Goal: Task Accomplishment & Management: Manage account settings

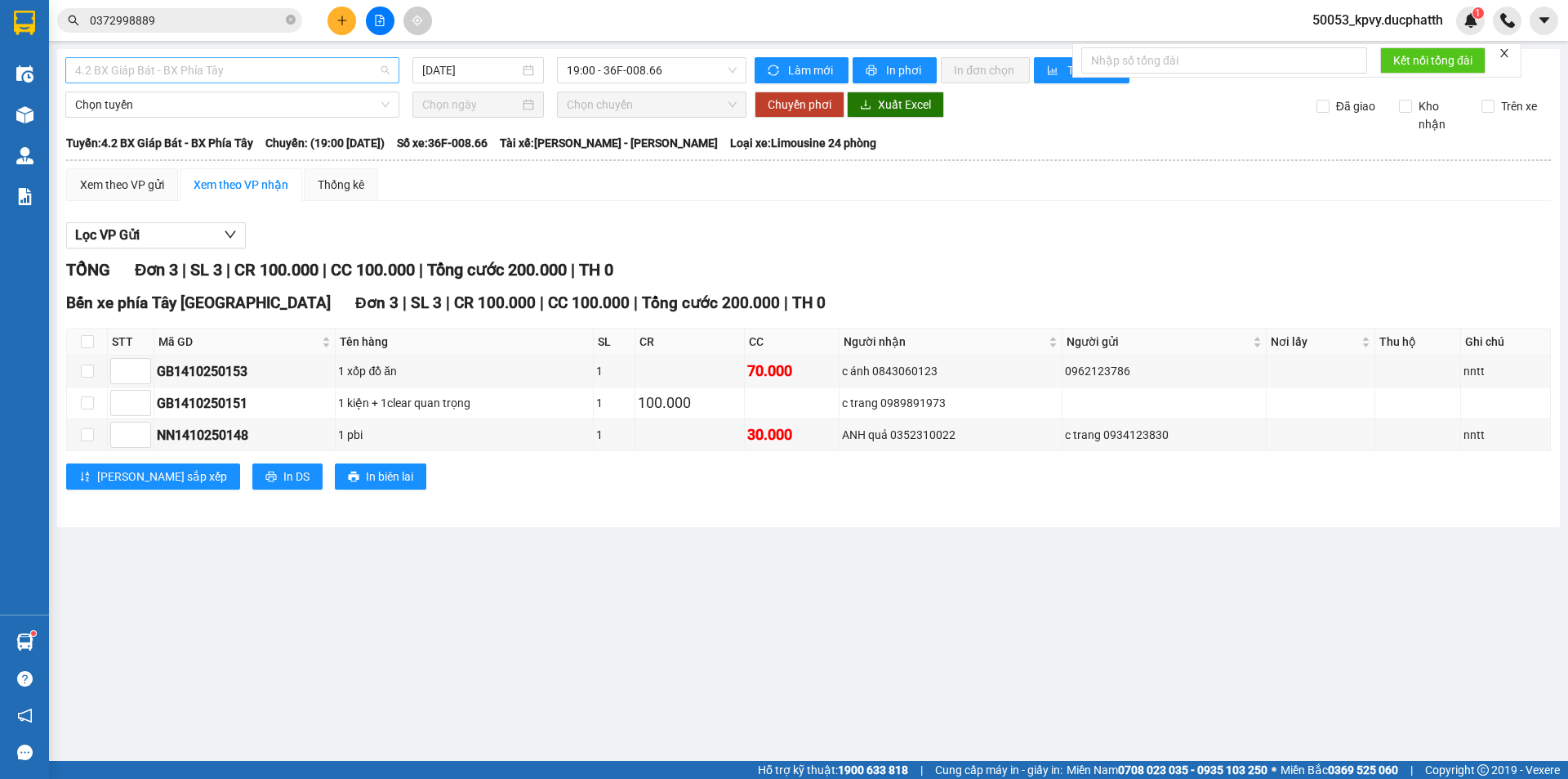
click at [236, 73] on span "4.2 BX Giáp Bát - BX Phía Tây" at bounding box center [232, 70] width 314 height 24
click at [457, 172] on div "Xem theo VP gửi Xem theo VP nhận Thống kê" at bounding box center [808, 185] width 1485 height 33
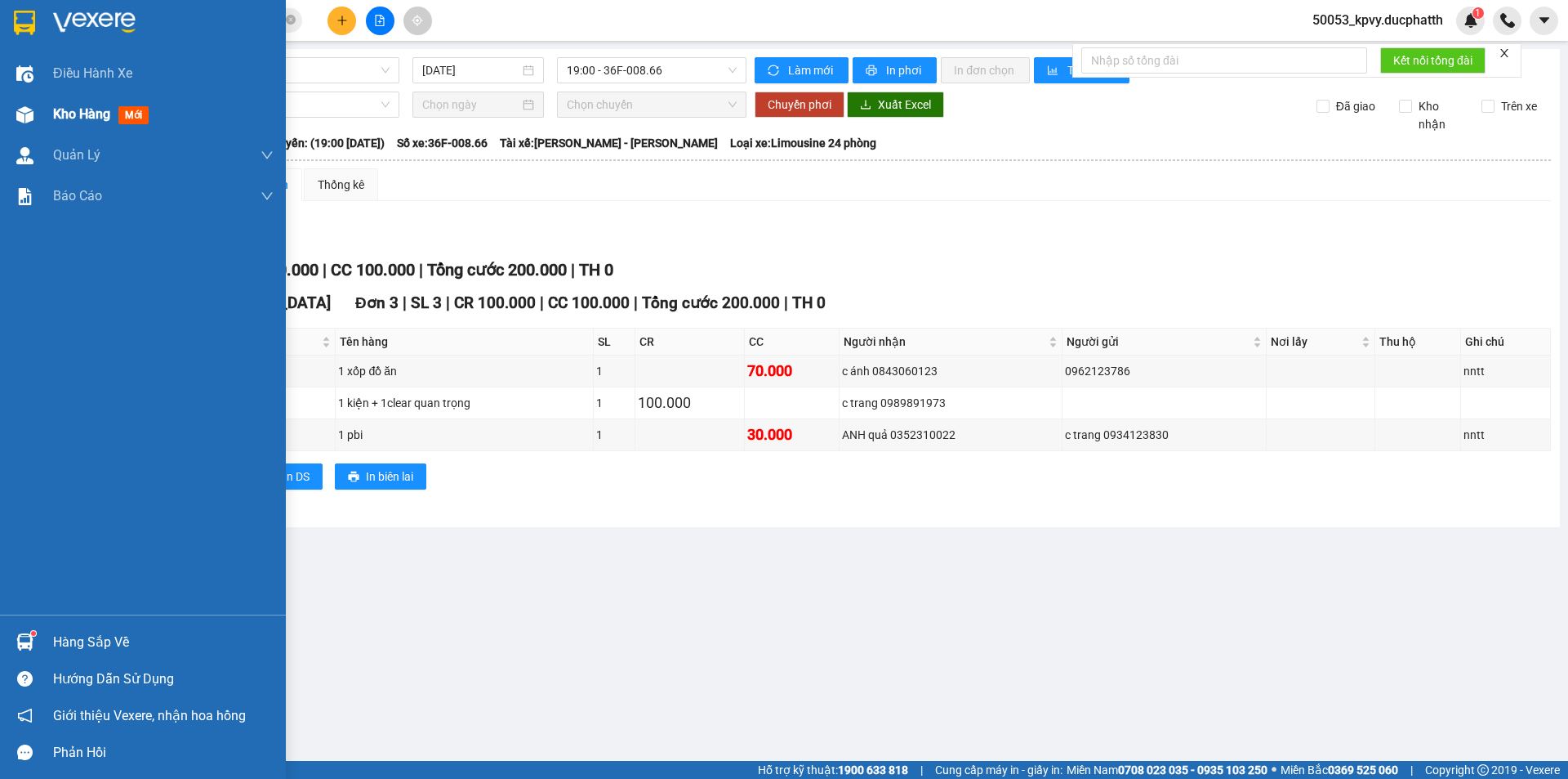
click at [31, 109] on img at bounding box center [25, 115] width 17 height 17
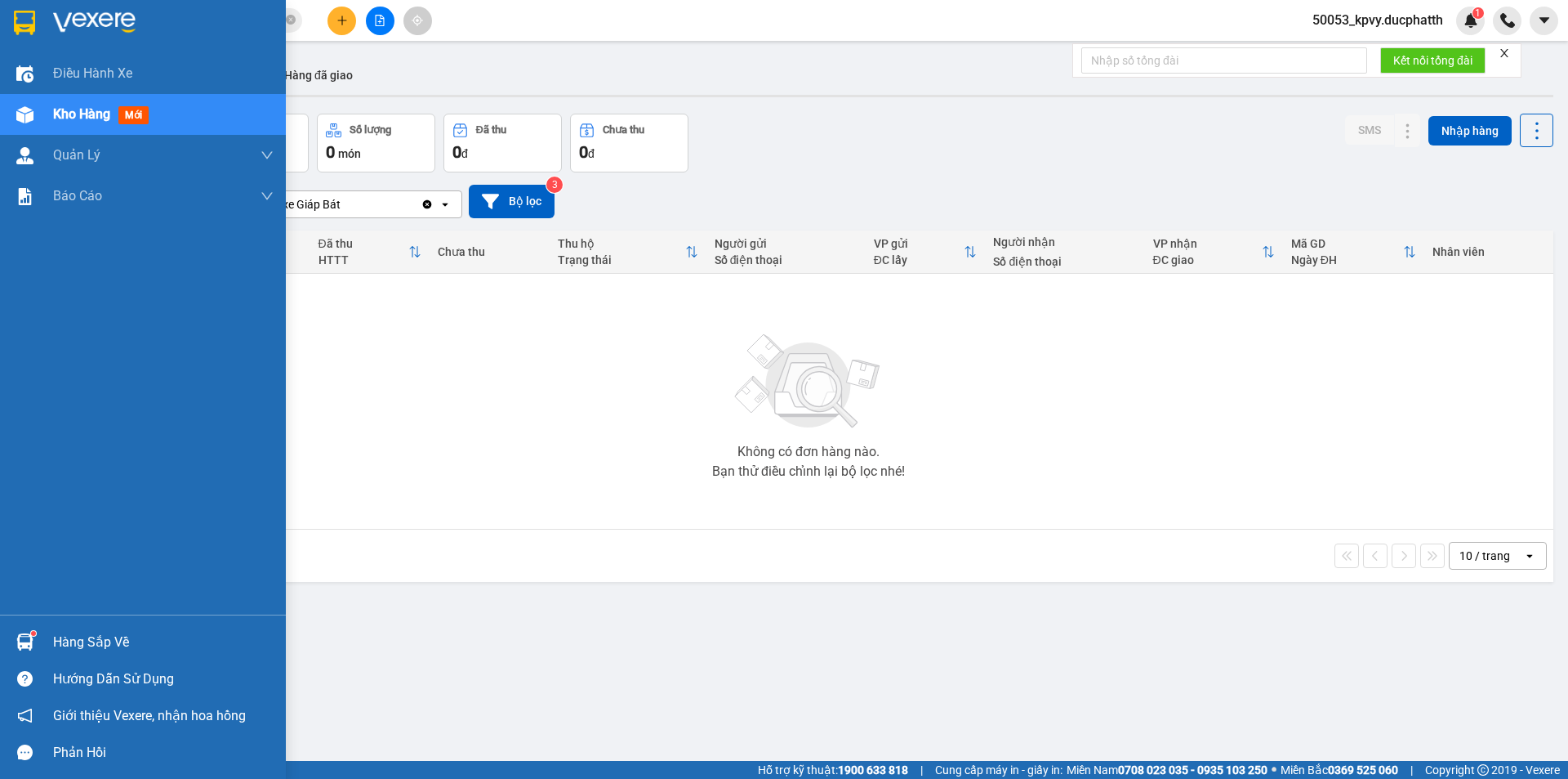
click at [55, 639] on div "Hàng sắp về" at bounding box center [163, 642] width 220 height 24
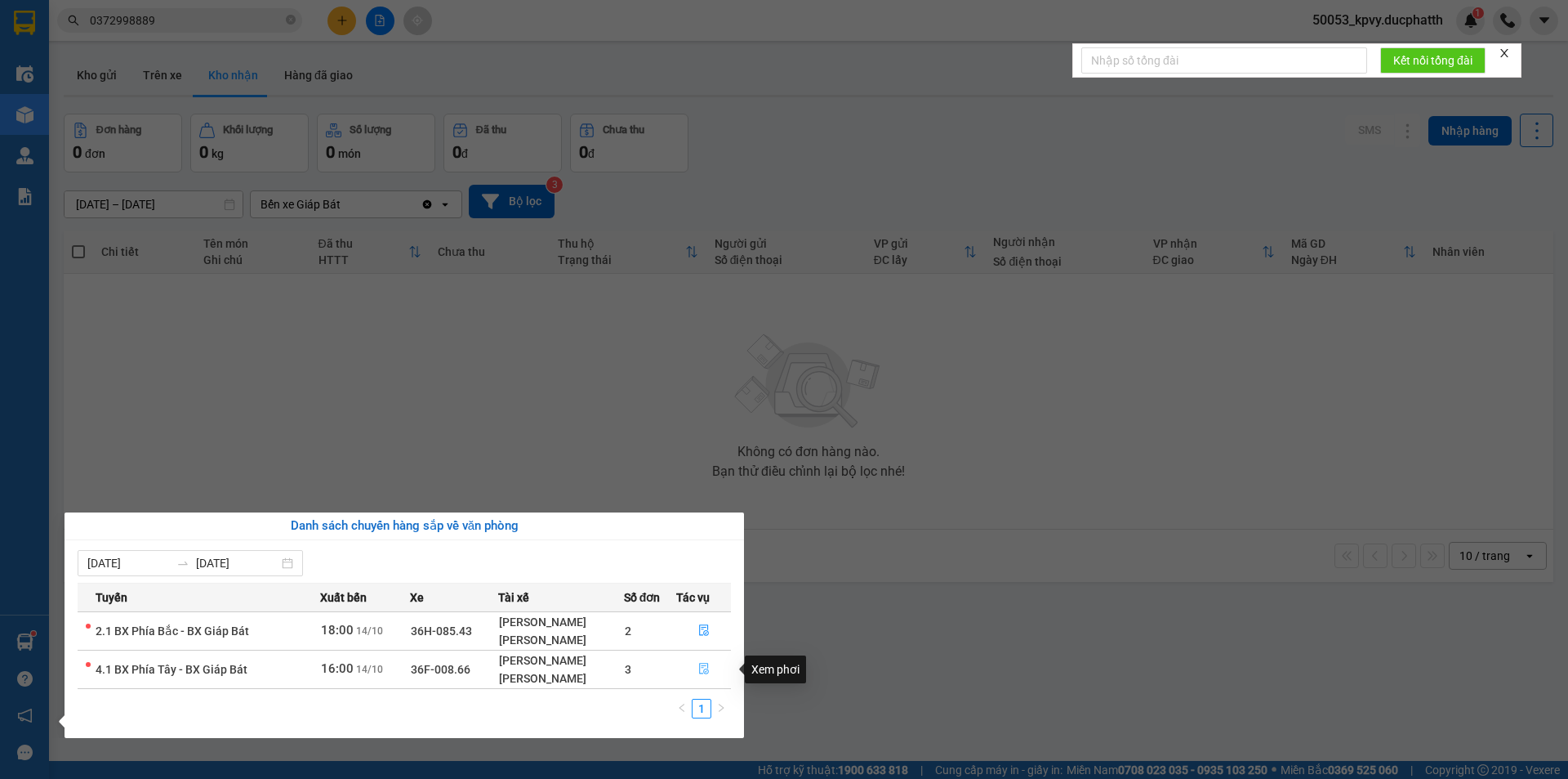
click at [701, 669] on icon "file-done" at bounding box center [704, 669] width 12 height 12
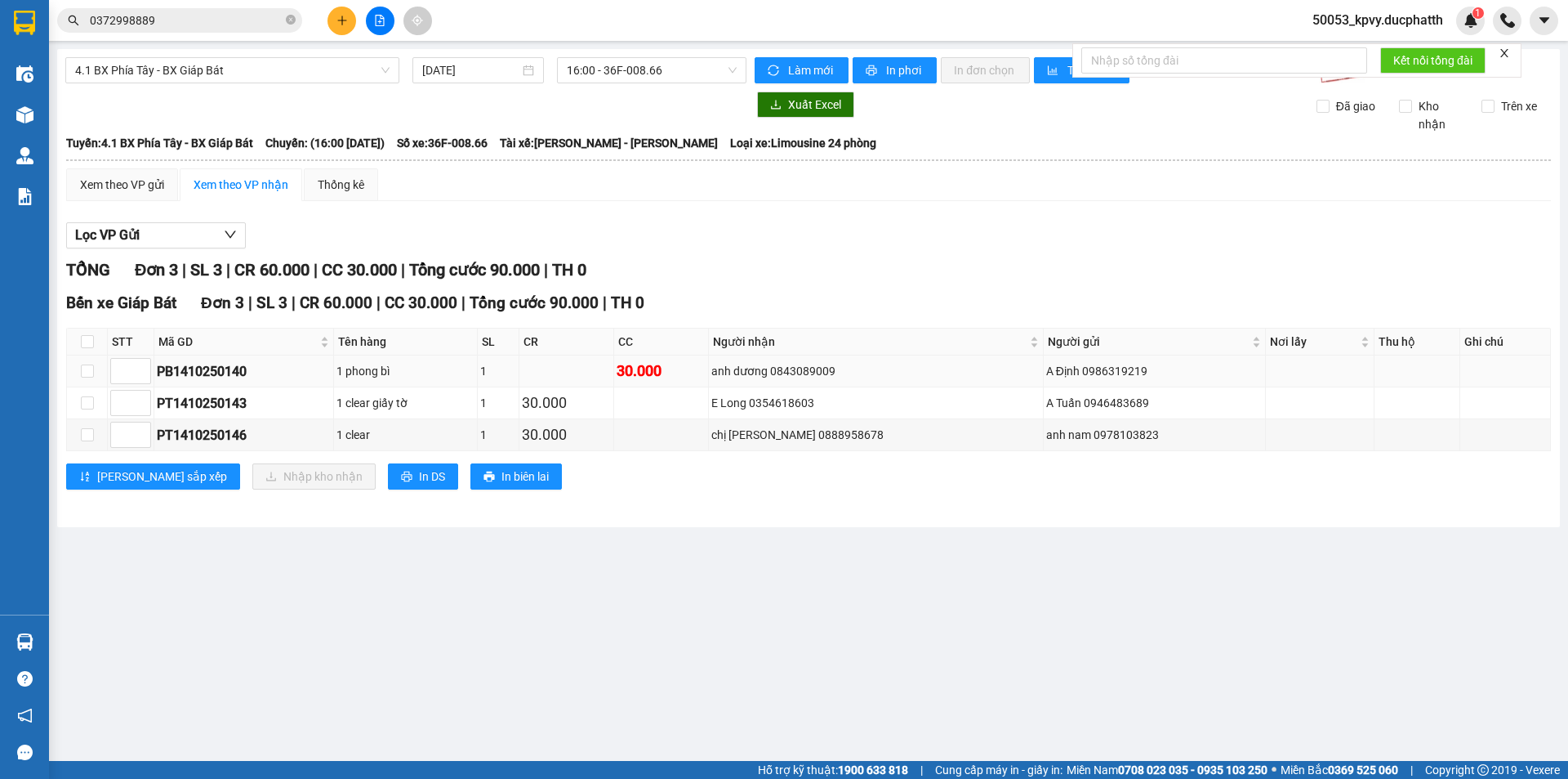
click at [1113, 368] on div "A Định 0986319219" at bounding box center [1155, 371] width 216 height 18
drag, startPoint x: 1108, startPoint y: 368, endPoint x: 1081, endPoint y: 372, distance: 27.3
click at [1081, 372] on div "A Định 0986319219" at bounding box center [1155, 371] width 216 height 18
drag, startPoint x: 1121, startPoint y: 373, endPoint x: 1112, endPoint y: 370, distance: 9.5
click at [1112, 370] on div "A Định 0986319219" at bounding box center [1155, 371] width 216 height 18
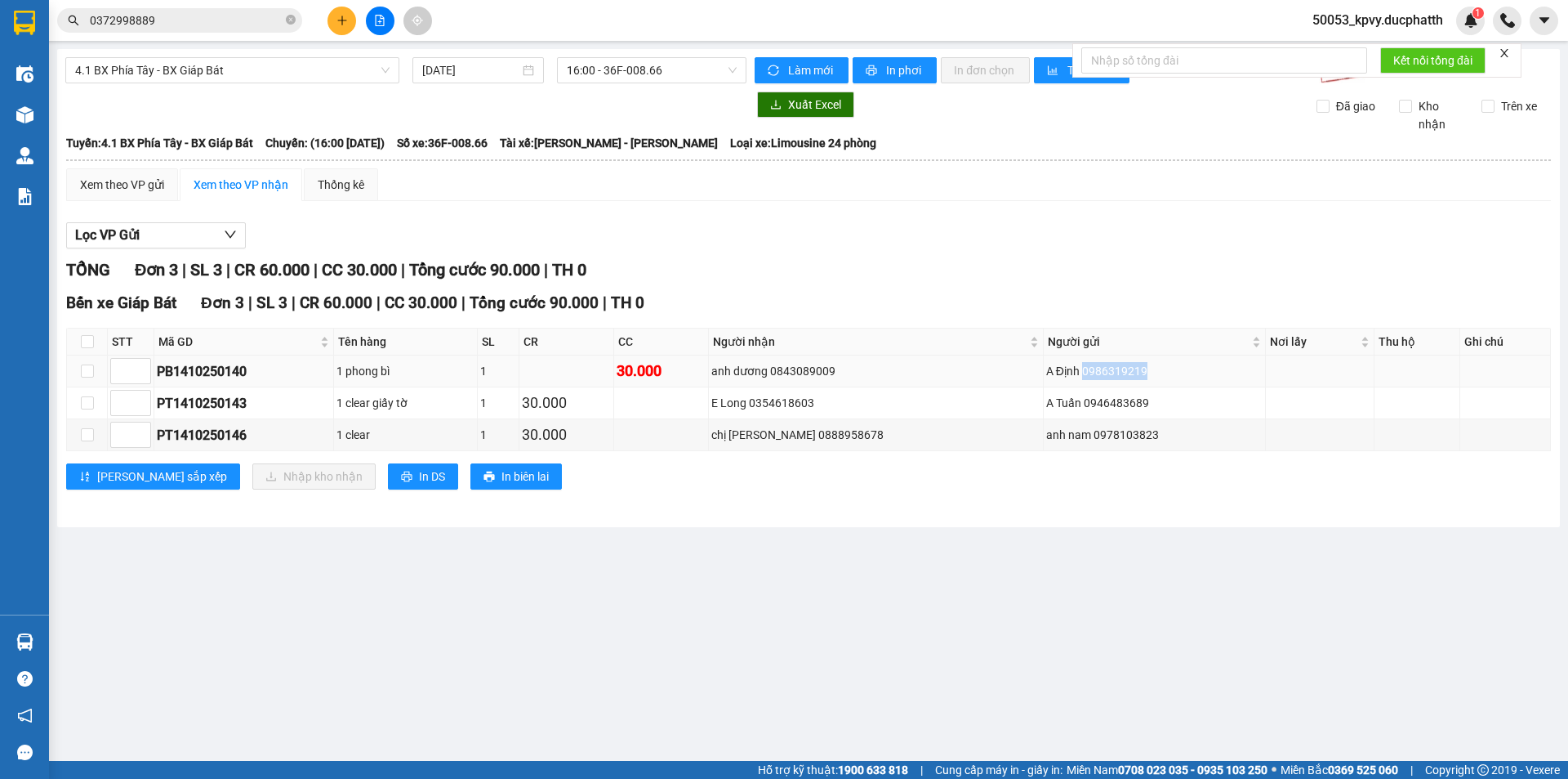
drag, startPoint x: 1112, startPoint y: 370, endPoint x: 1051, endPoint y: 367, distance: 61.1
click at [1051, 367] on div "A Định 0986319219" at bounding box center [1155, 371] width 216 height 18
copy div "0986319219"
click at [87, 341] on input "checkbox" at bounding box center [88, 342] width 14 height 14
checkbox input "true"
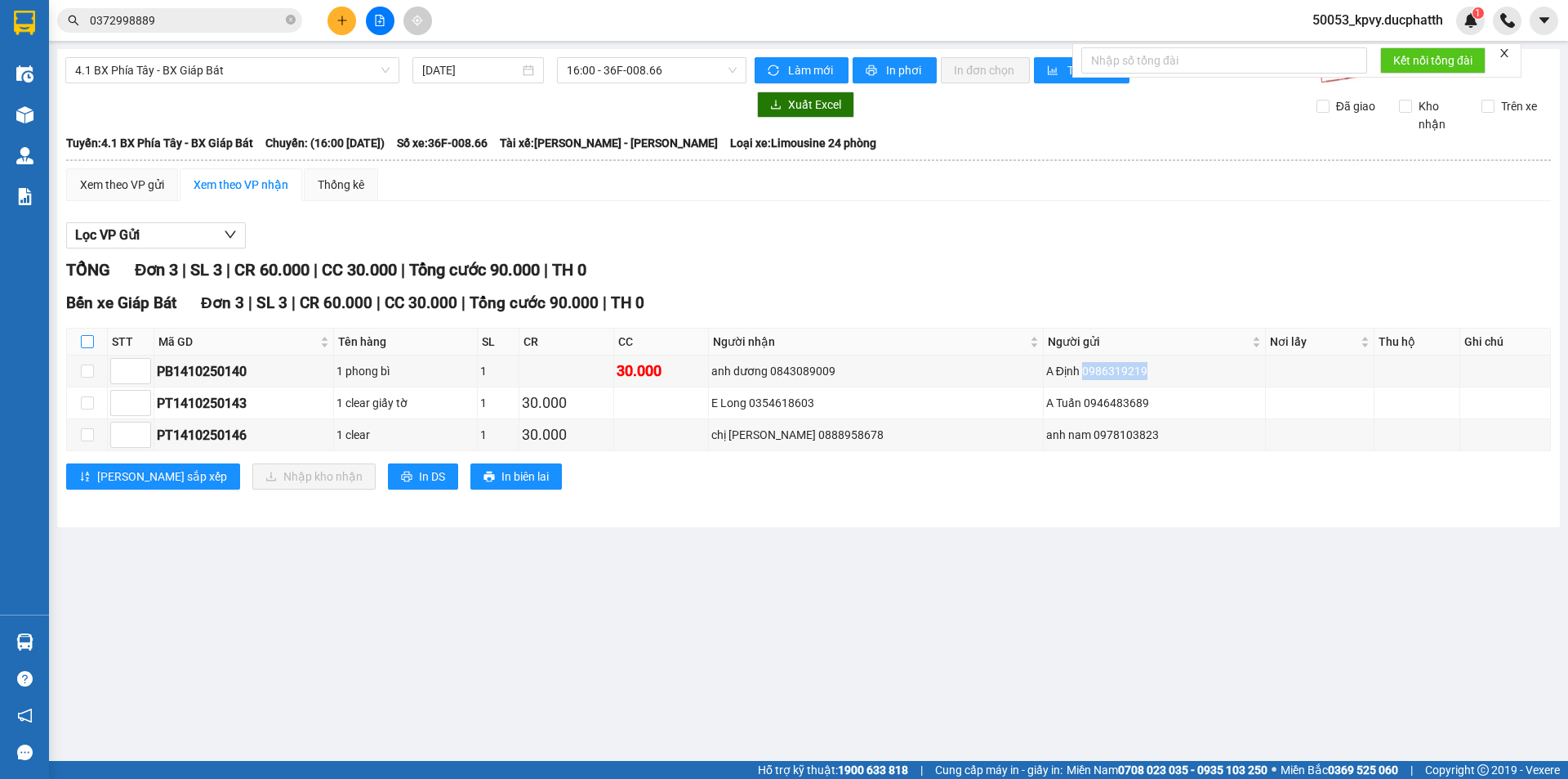
checkbox input "true"
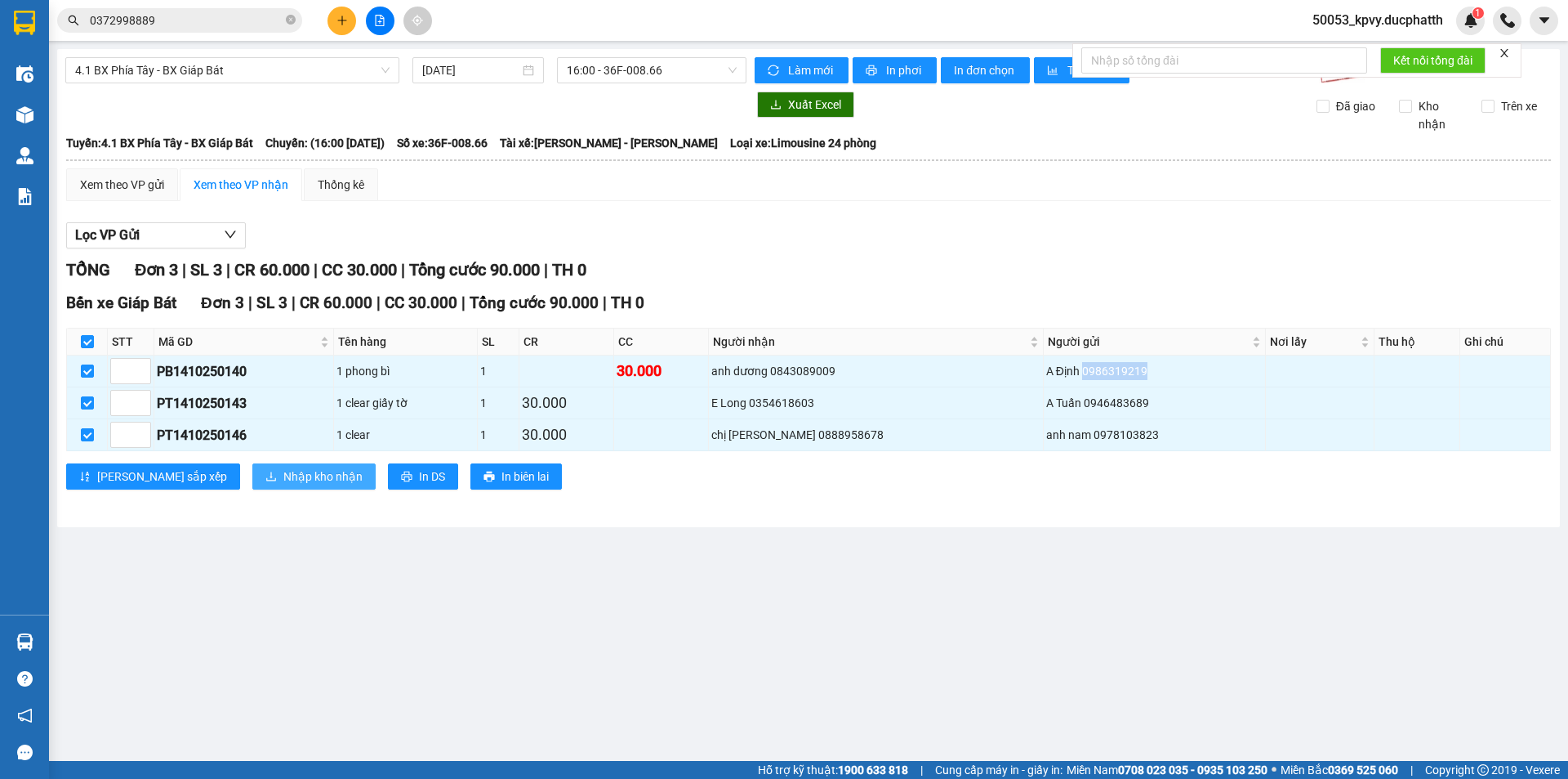
click at [283, 474] on span "Nhập kho nhận" at bounding box center [323, 476] width 79 height 18
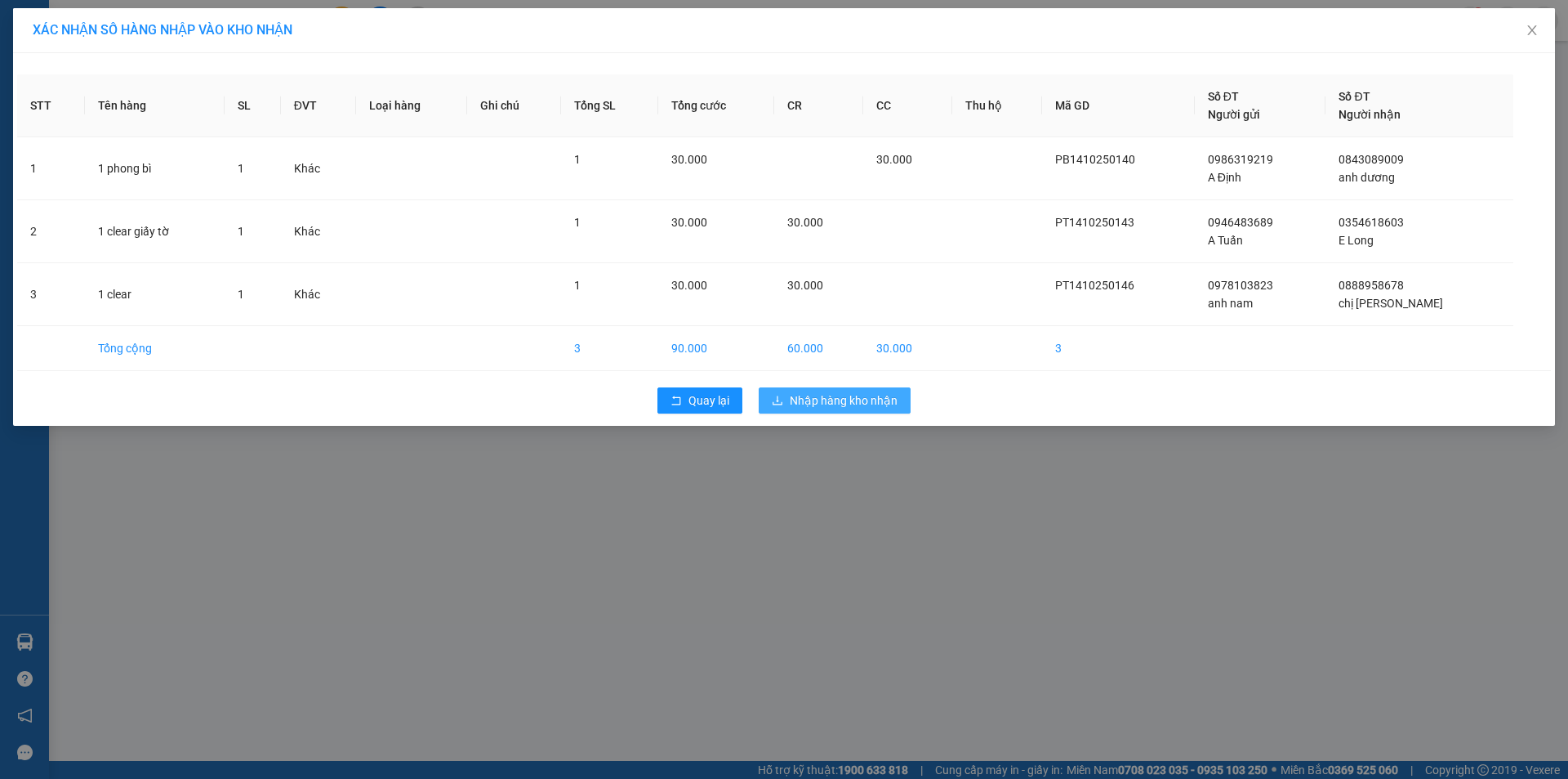
click at [853, 395] on span "Nhập hàng kho nhận" at bounding box center [843, 400] width 108 height 18
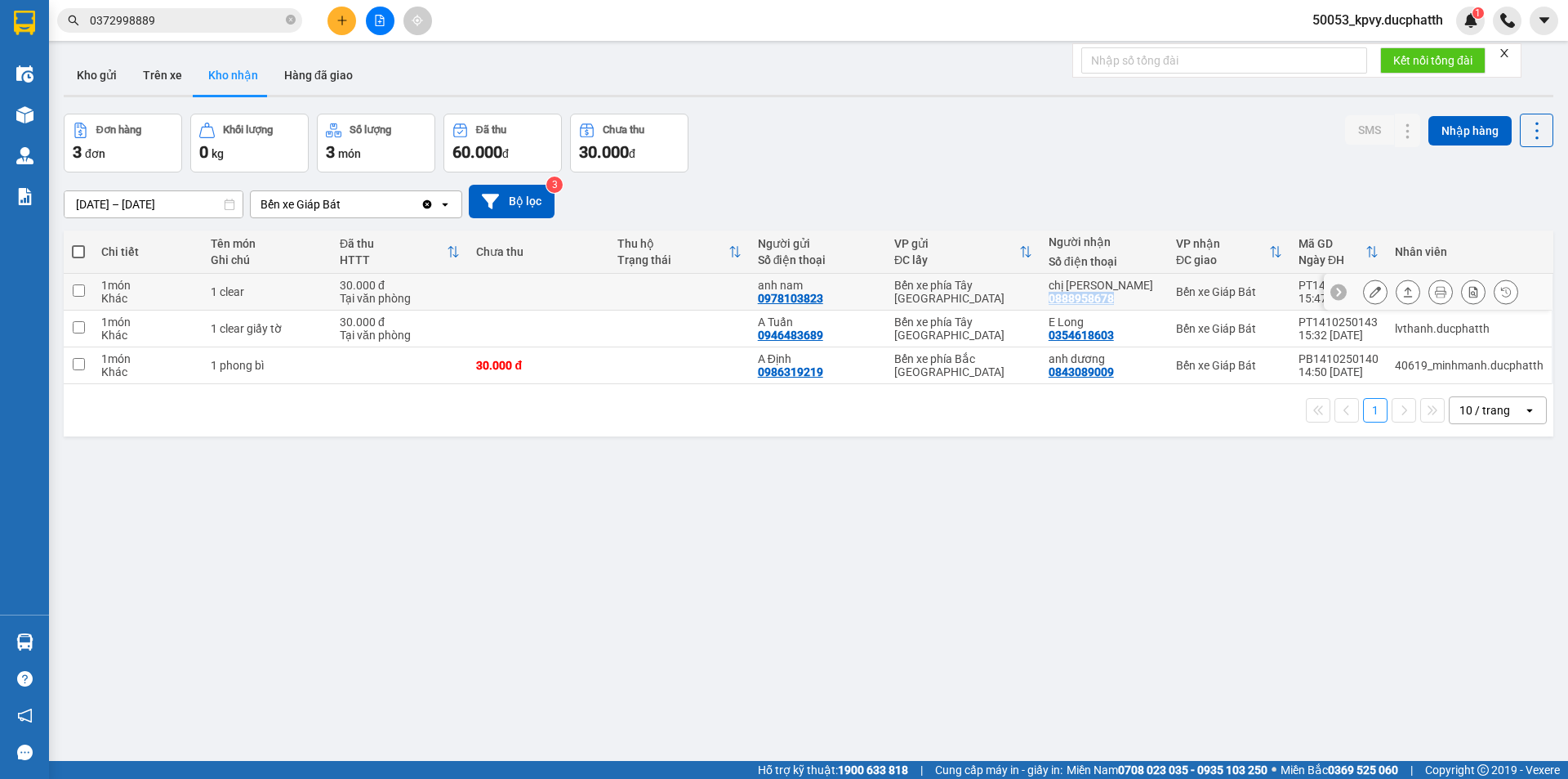
drag, startPoint x: 1116, startPoint y: 293, endPoint x: 1054, endPoint y: 302, distance: 62.6
click at [1054, 302] on div "0888958678" at bounding box center [1081, 299] width 66 height 14
copy div "0888958678"
drag, startPoint x: 1114, startPoint y: 332, endPoint x: 1052, endPoint y: 332, distance: 62.0
click at [1052, 332] on div "0354618603" at bounding box center [1081, 335] width 66 height 14
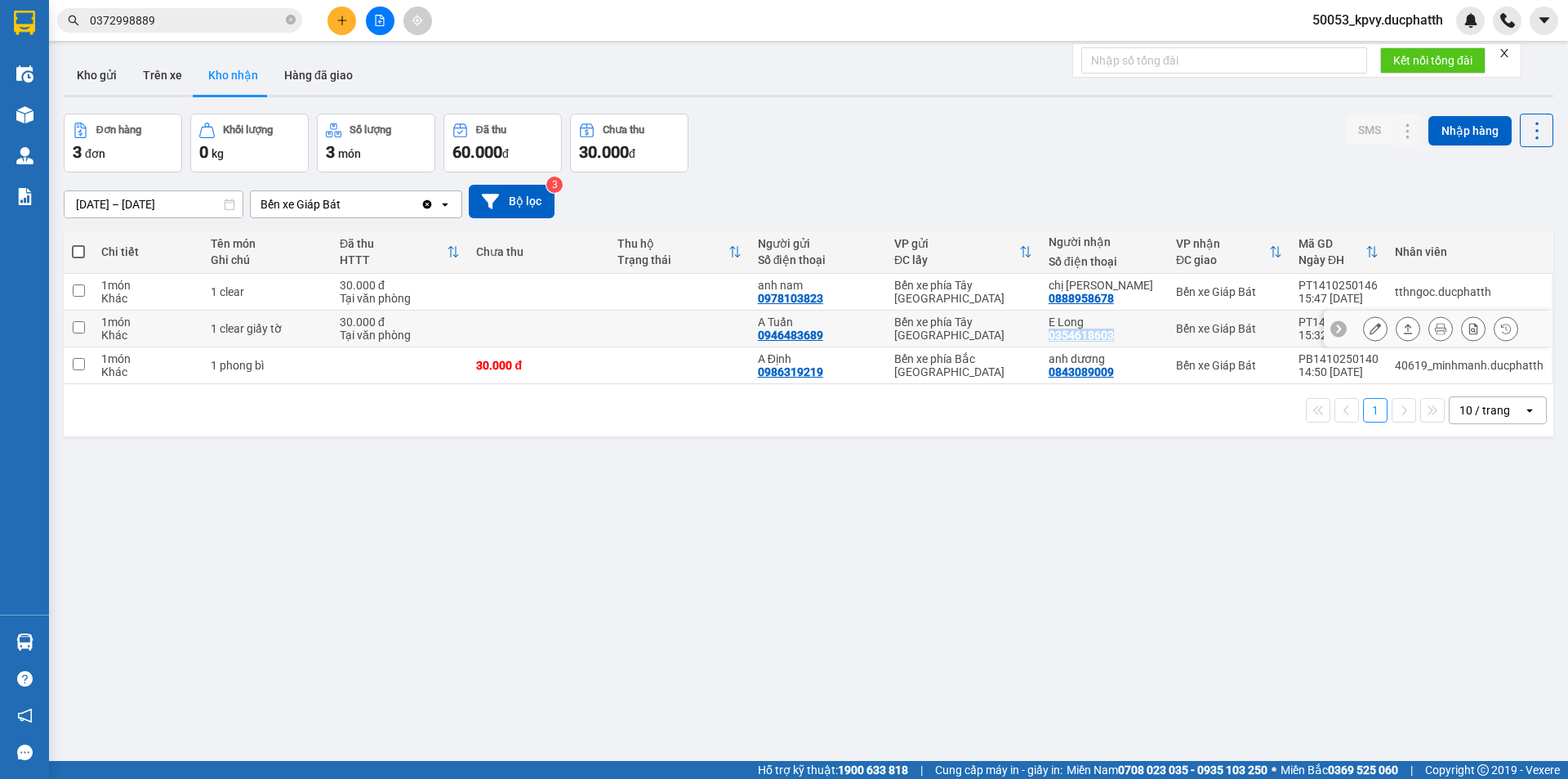
copy div "0354618603"
